Goal: Task Accomplishment & Management: Manage account settings

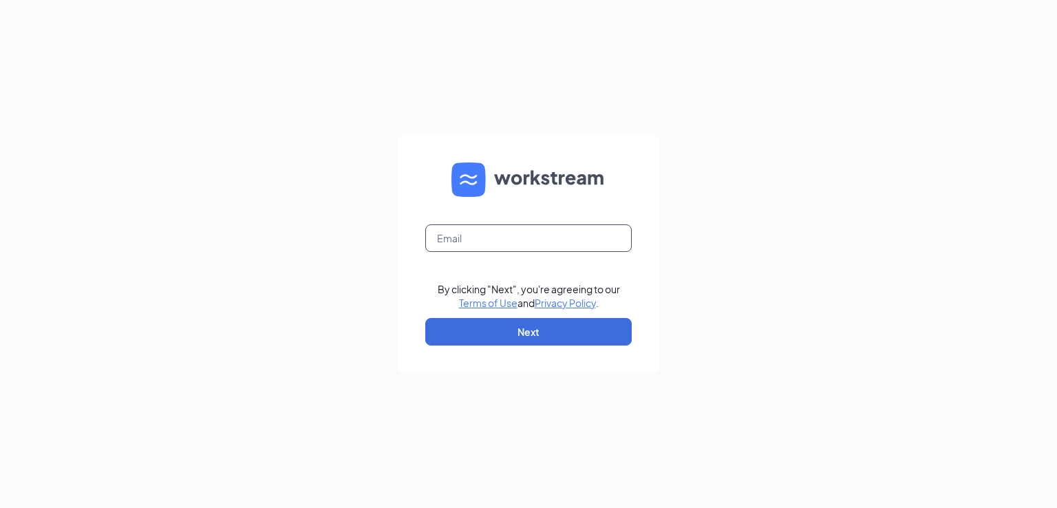
click at [566, 235] on input "text" at bounding box center [528, 238] width 206 height 28
type input "[EMAIL_ADDRESS][DOMAIN_NAME]"
click at [495, 325] on button "Next" at bounding box center [528, 332] width 206 height 28
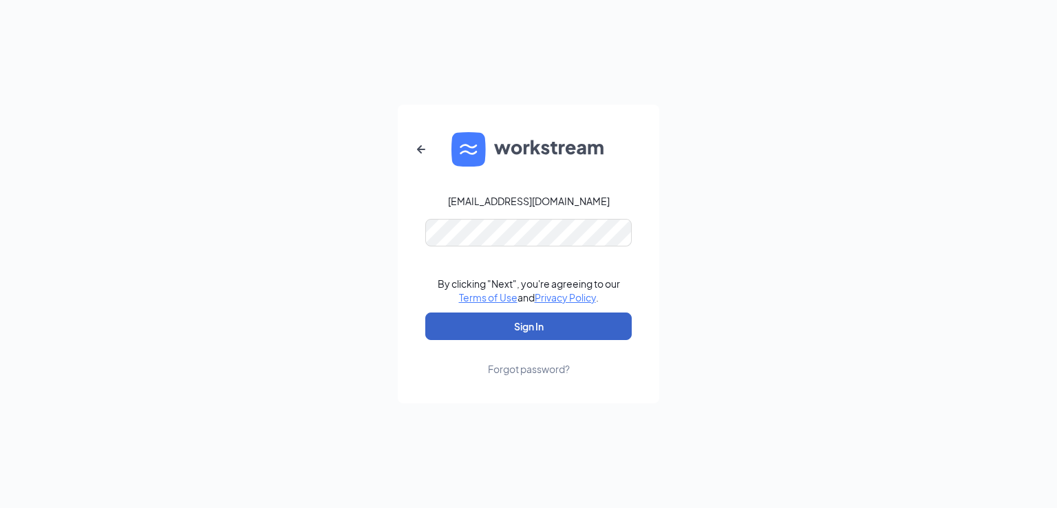
click at [519, 327] on button "Sign In" at bounding box center [528, 326] width 206 height 28
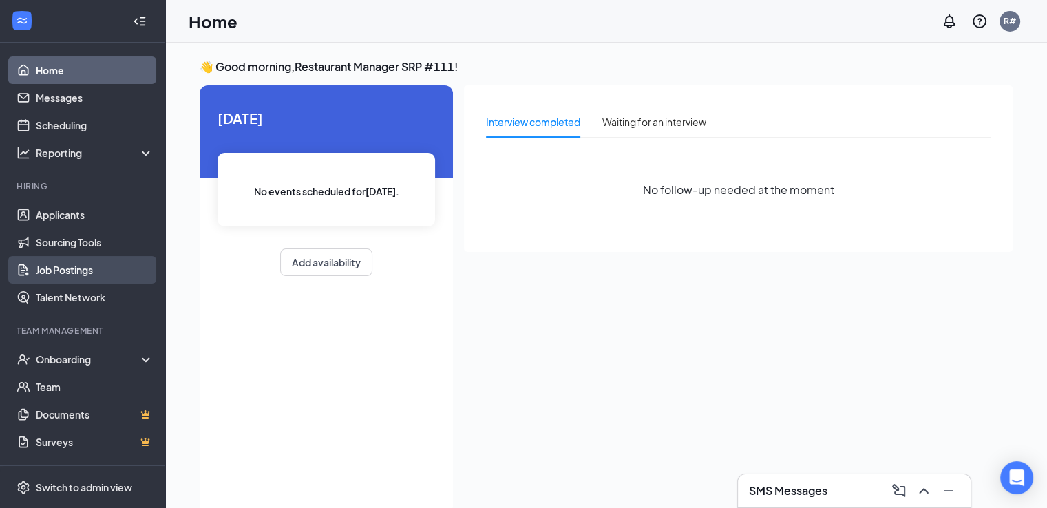
click at [69, 259] on link "Job Postings" at bounding box center [95, 270] width 118 height 28
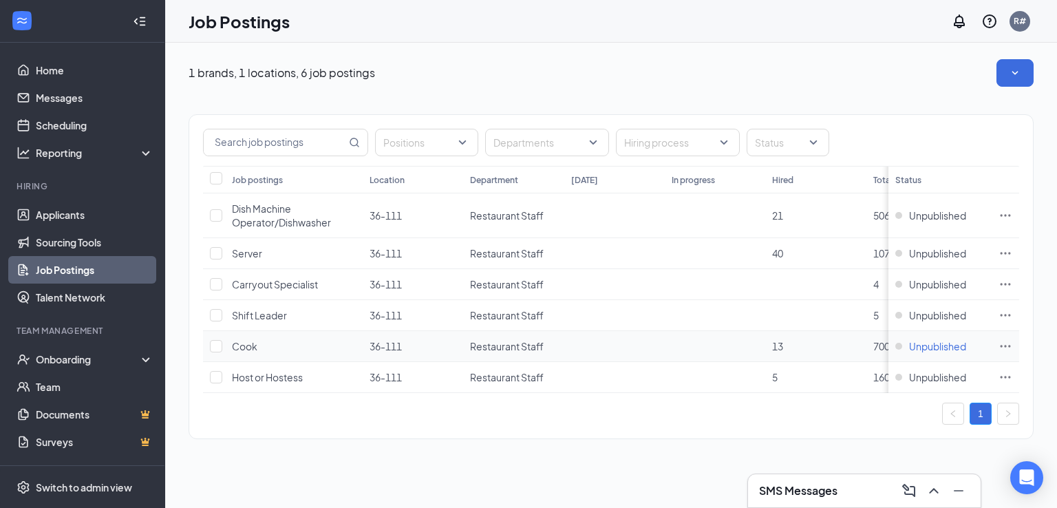
click at [933, 342] on span "Unpublished" at bounding box center [937, 346] width 57 height 14
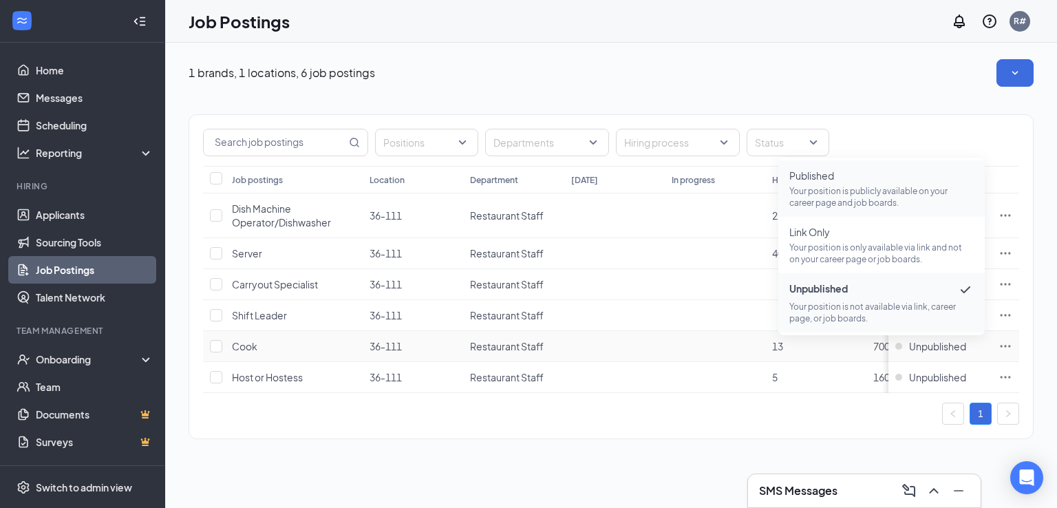
click at [890, 193] on p "Your position is publicly available on your career page and job boards." at bounding box center [881, 196] width 184 height 23
